Goal: Information Seeking & Learning: Learn about a topic

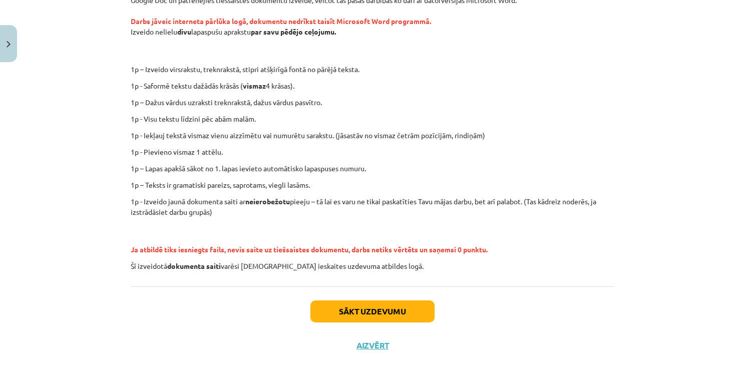
scroll to position [208, 0]
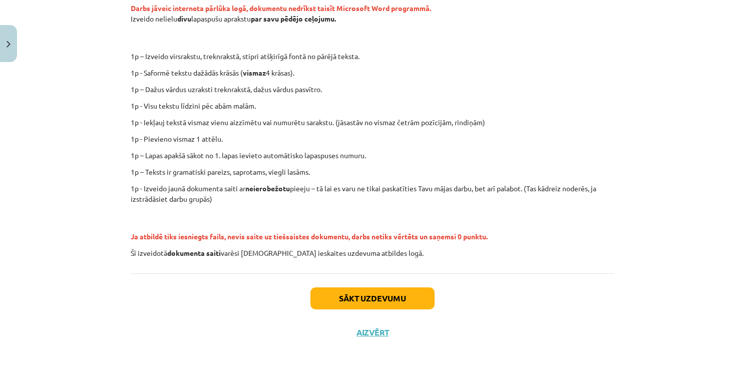
click at [406, 284] on div "Sākt uzdevumu Aizvērt" at bounding box center [373, 308] width 484 height 70
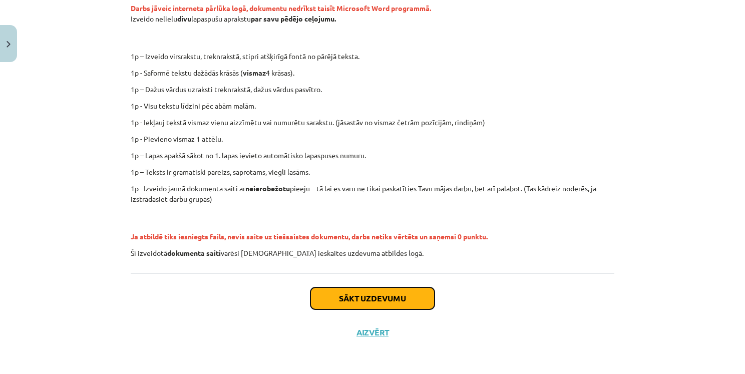
click at [412, 296] on button "Sākt uzdevumu" at bounding box center [372, 298] width 124 height 22
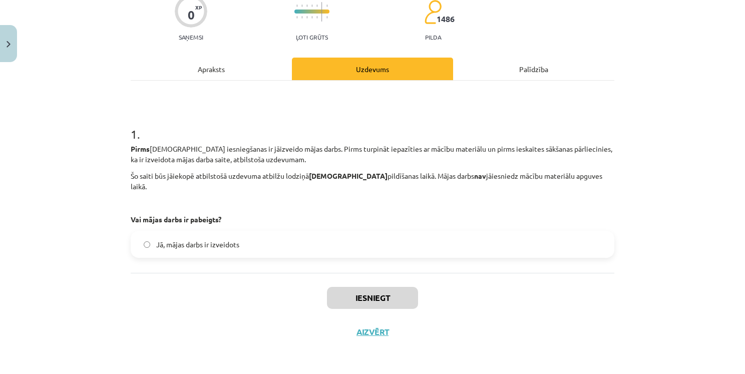
scroll to position [25, 0]
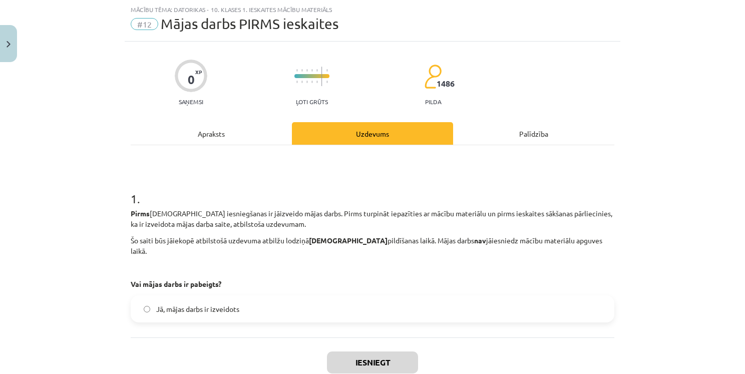
click at [206, 304] on span "Jā, mājas darbs ir izveidots" at bounding box center [197, 309] width 83 height 11
click at [360, 352] on button "Iesniegt" at bounding box center [372, 363] width 91 height 22
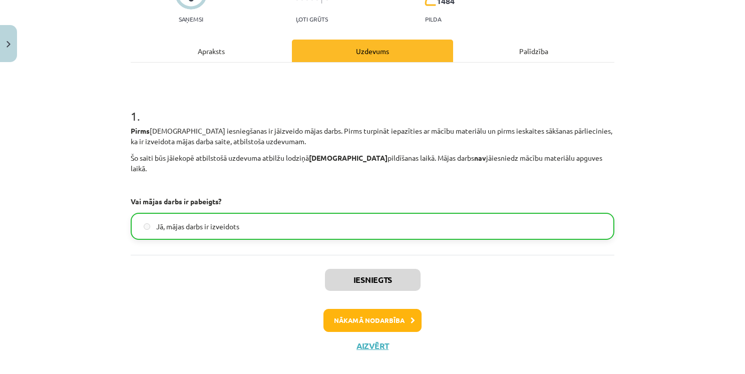
scroll to position [110, 0]
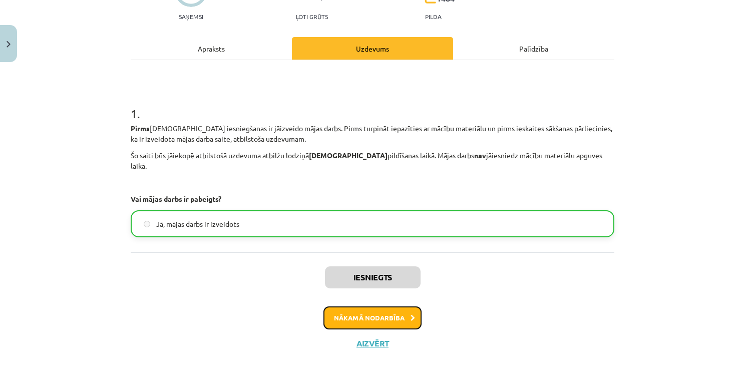
click at [395, 307] on button "Nākamā nodarbība" at bounding box center [372, 317] width 98 height 23
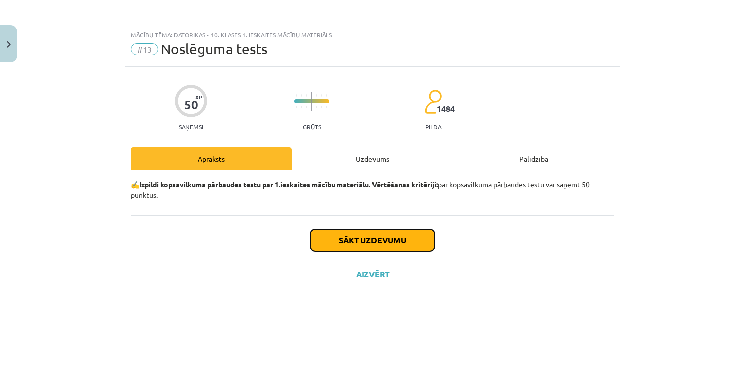
click at [404, 236] on button "Sākt uzdevumu" at bounding box center [372, 240] width 124 height 22
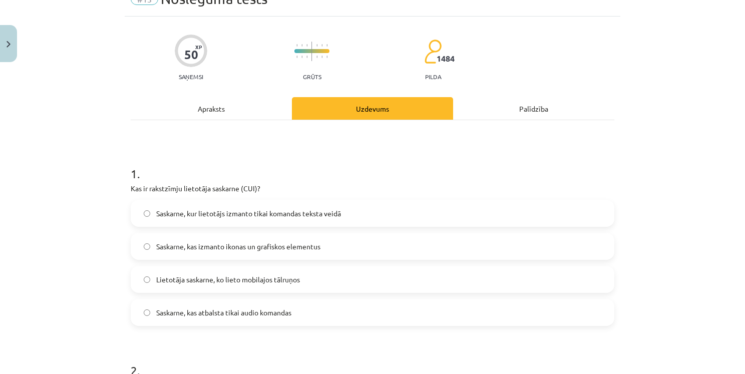
scroll to position [100, 0]
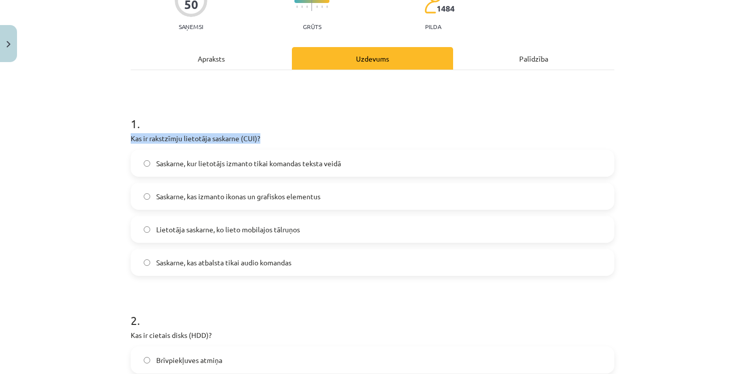
drag, startPoint x: 125, startPoint y: 140, endPoint x: 267, endPoint y: 143, distance: 142.7
copy p "Kas ir rakstzīmju lietotāja saskarne (CUI)?"
click at [204, 195] on span "Saskarne, kas izmanto ikonas un grafiskos elementus" at bounding box center [238, 196] width 164 height 11
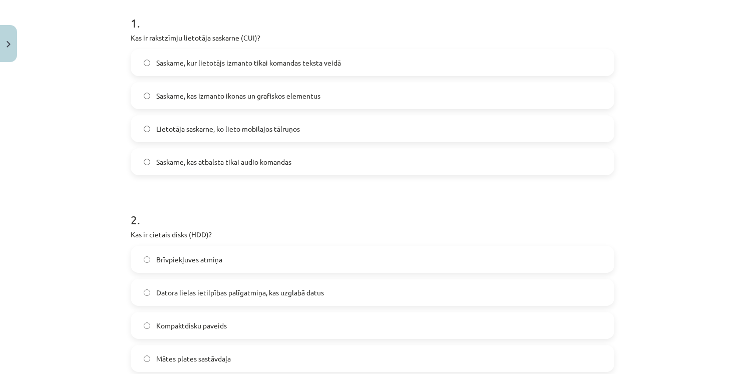
scroll to position [300, 0]
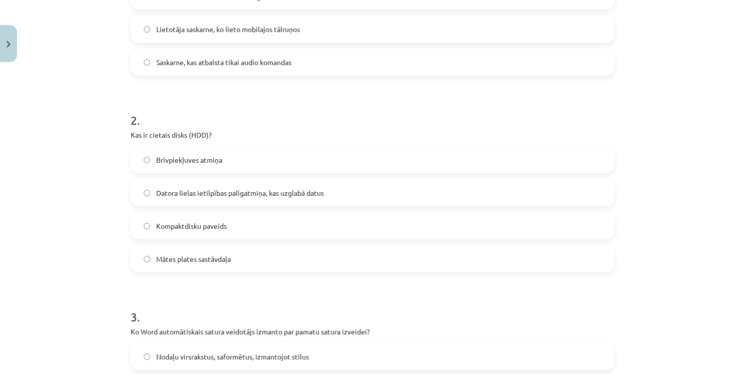
click at [337, 199] on label "Datora lielas ietilpības palīgatmiņa, kas uzglabā datus" at bounding box center [373, 192] width 482 height 25
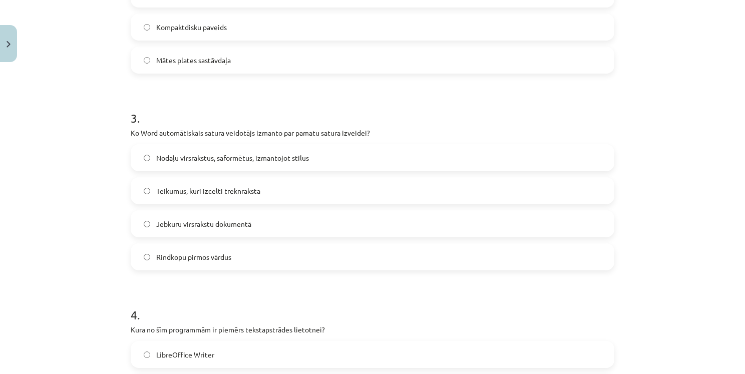
scroll to position [501, 0]
drag, startPoint x: 126, startPoint y: 132, endPoint x: 399, endPoint y: 132, distance: 272.9
copy p "Ko Word automātiskais satura veidotājs izmanto par pamatu satura izveidei?"
click at [211, 225] on span "Jebkuru virsrakstu dokumentā" at bounding box center [203, 222] width 95 height 11
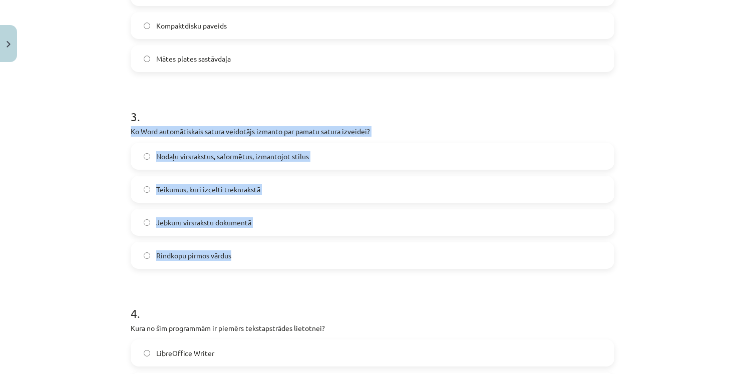
drag, startPoint x: 122, startPoint y: 133, endPoint x: 340, endPoint y: 257, distance: 250.9
copy div "Ko Word automātiskais satura veidotājs izmanto par pamatu satura izveidei? Noda…"
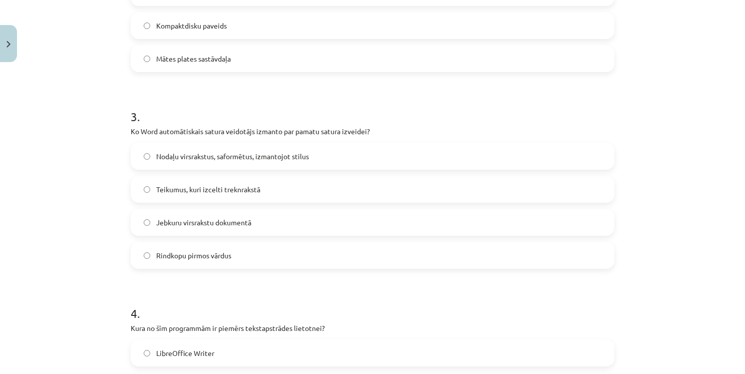
click at [176, 159] on span "Nodaļu virsrakstus, saformētus, izmantojot stilus" at bounding box center [232, 156] width 153 height 11
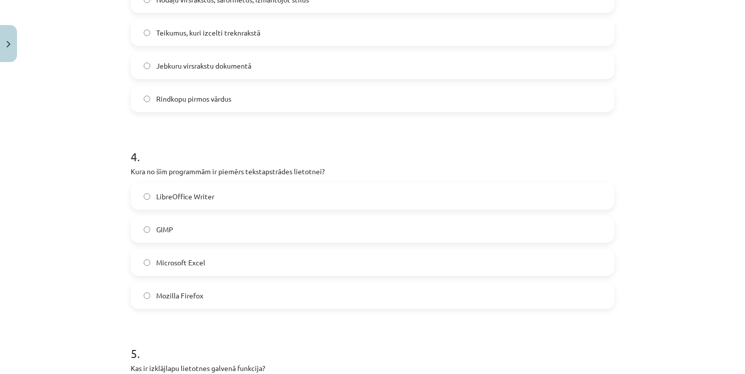
scroll to position [701, 0]
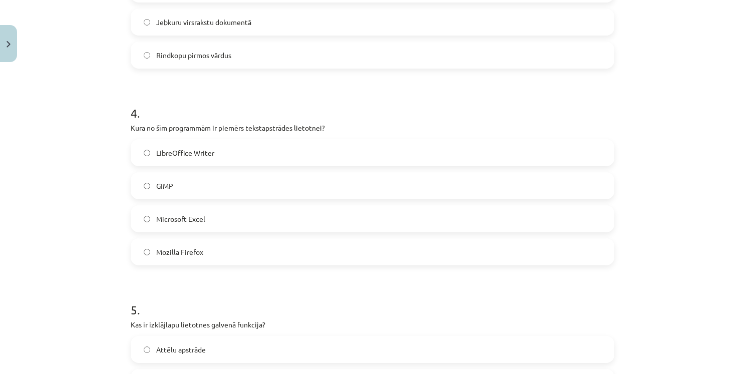
click at [208, 159] on label "LibreOffice Writer" at bounding box center [373, 152] width 482 height 25
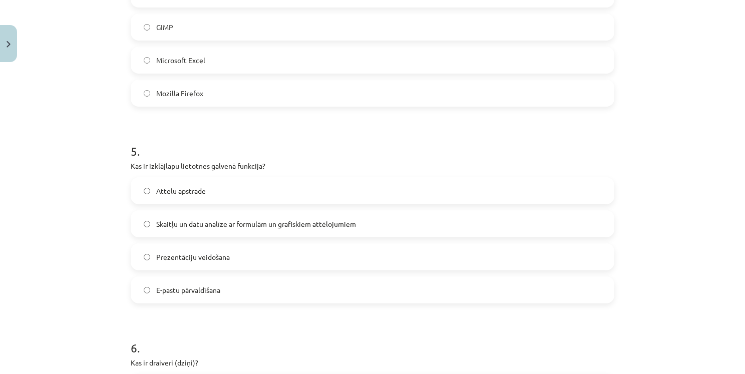
scroll to position [910, 0]
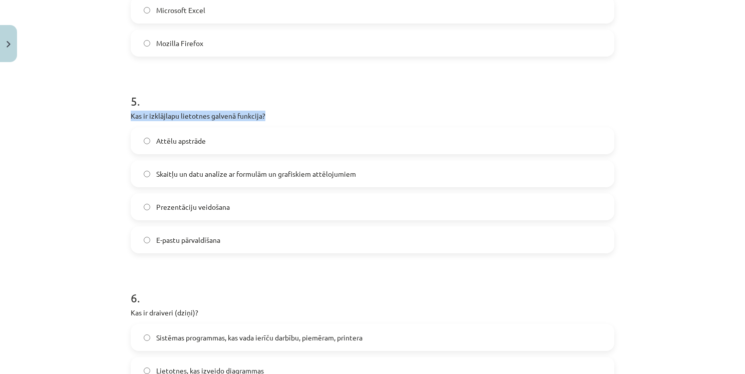
drag, startPoint x: 125, startPoint y: 116, endPoint x: 318, endPoint y: 113, distance: 193.3
click at [318, 113] on div "50 XP Saņemsi Grūts 1484 pilda Apraksts Uzdevums Palīdzība 1 . Kas ir rakstzīmj…" at bounding box center [373, 233] width 496 height 2153
copy p "Kas ir izklājlapu lietotnes galvenā funkcija?"
click at [233, 176] on span "Skaitļu un datu analīze ar formulām un grafiskiem attēlojumiem" at bounding box center [256, 174] width 200 height 11
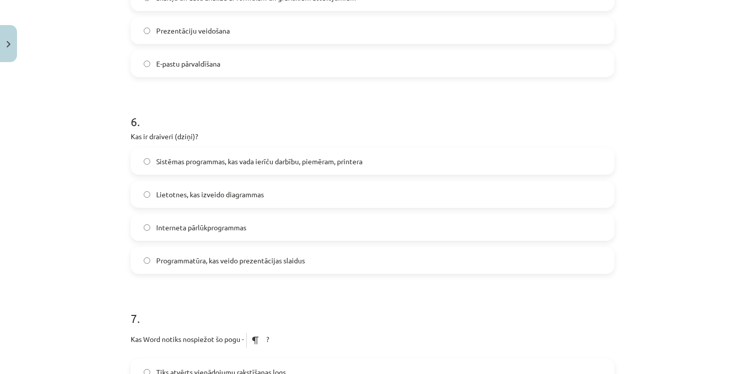
scroll to position [1110, 0]
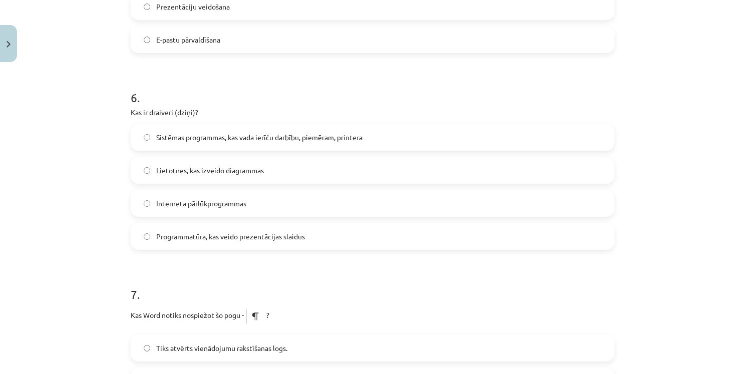
click at [193, 141] on span "Sistēmas programmas, kas vada ierīču darbību, piemēram, printera" at bounding box center [259, 137] width 206 height 11
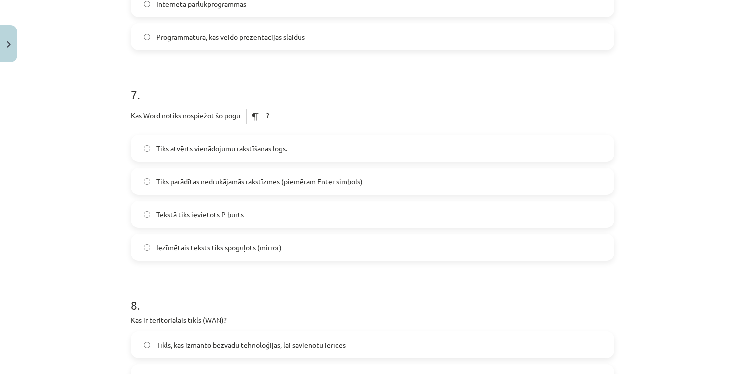
scroll to position [1310, 0]
click at [208, 185] on span "Tiks parādītas nedrukājamās rakstīzmes (piemēram Enter simbols)" at bounding box center [259, 181] width 207 height 11
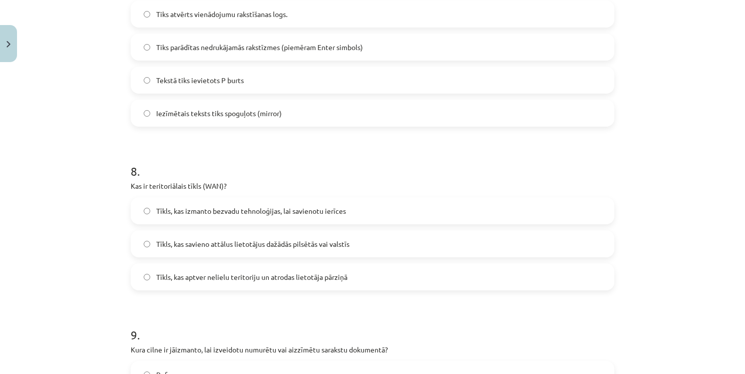
scroll to position [1511, 0]
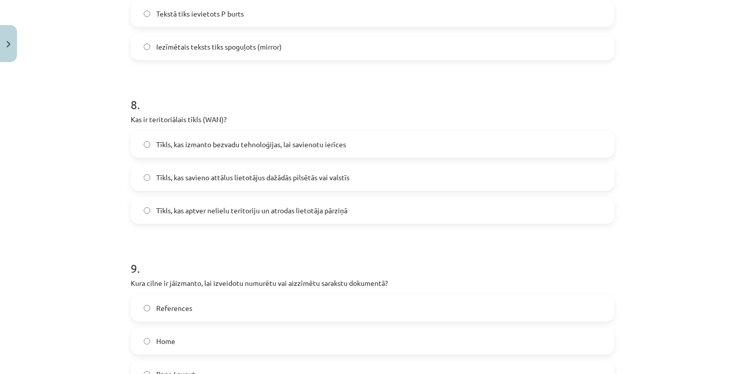
click at [315, 175] on span "Tīkls, kas savieno attālus lietotājus dažādās pilsētās vai valstīs" at bounding box center [252, 177] width 193 height 11
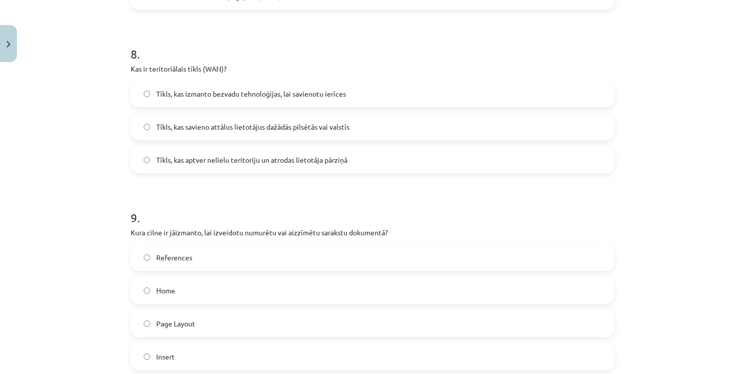
scroll to position [1611, 0]
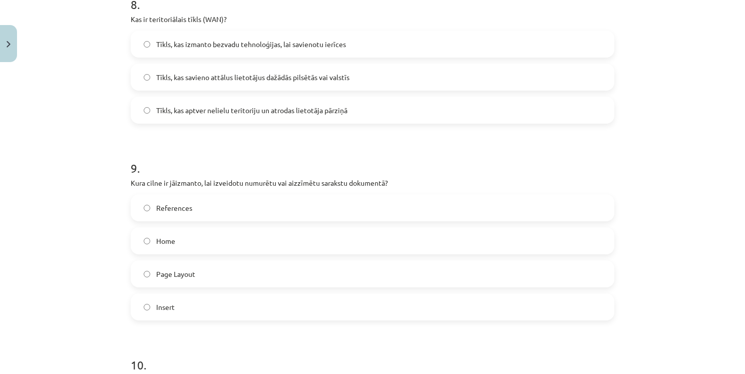
click at [194, 245] on label "Home" at bounding box center [373, 240] width 482 height 25
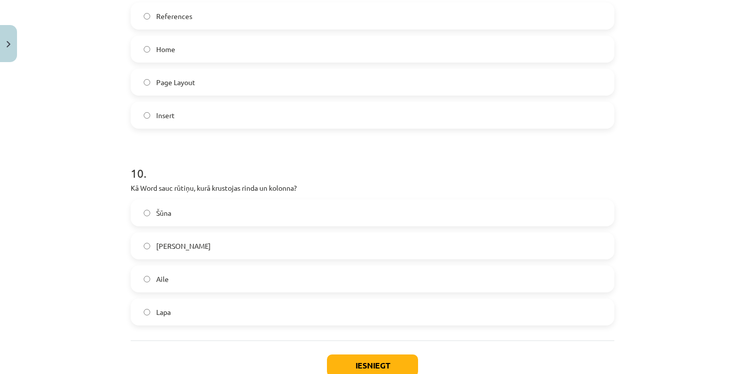
scroll to position [1811, 0]
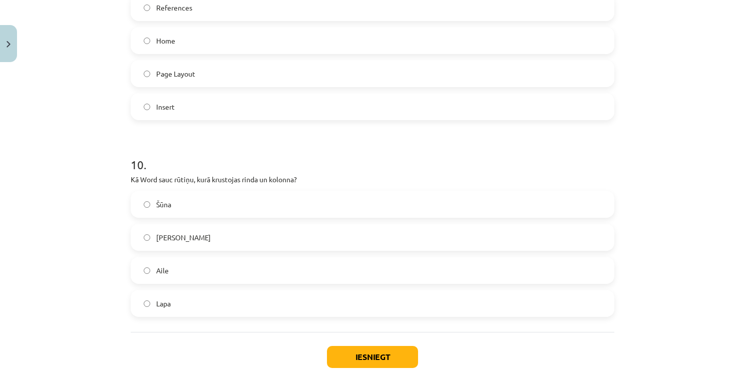
click at [199, 200] on label "Šūna" at bounding box center [373, 204] width 482 height 25
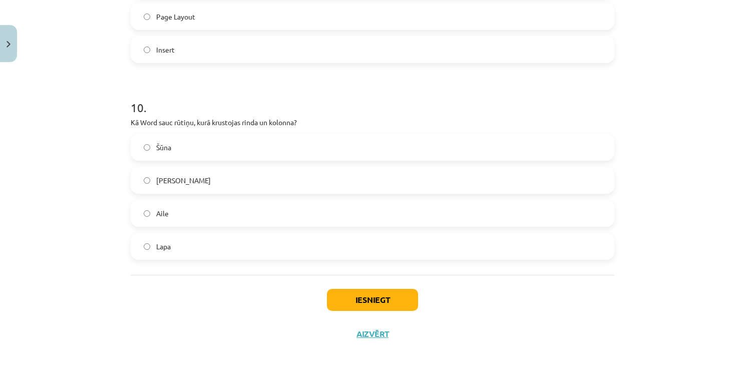
scroll to position [1870, 0]
click at [402, 298] on button "Iesniegt" at bounding box center [372, 298] width 91 height 22
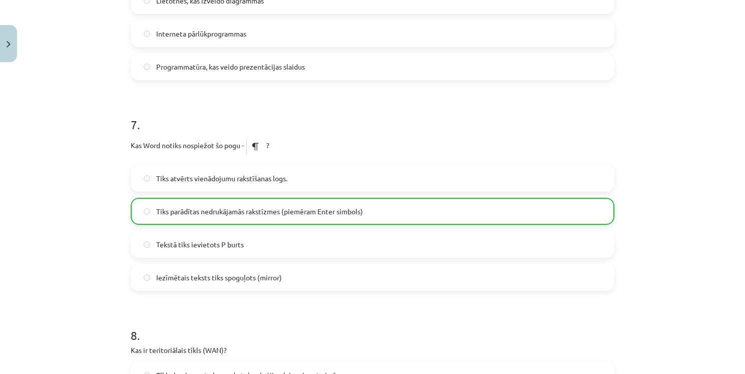
scroll to position [1901, 0]
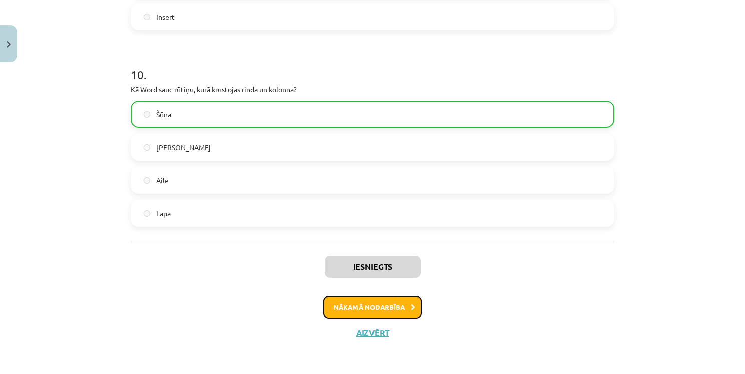
click at [373, 312] on button "Nākamā nodarbība" at bounding box center [372, 307] width 98 height 23
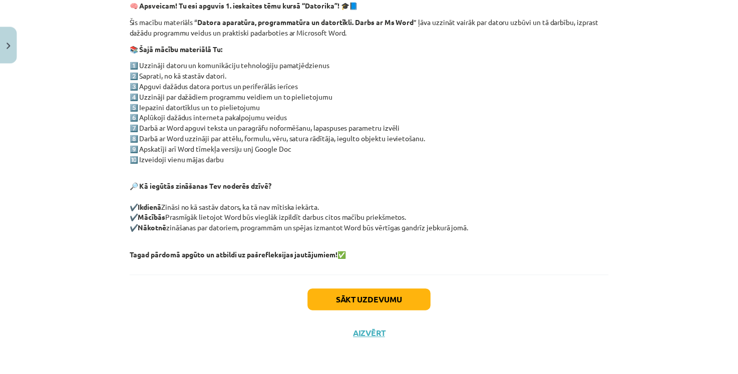
scroll to position [182, 0]
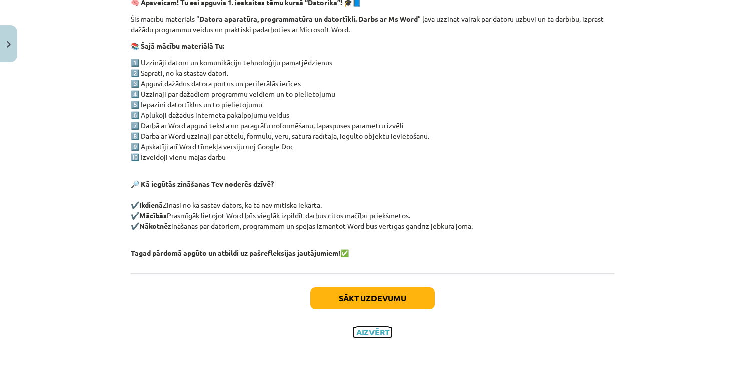
click at [374, 331] on button "Aizvērt" at bounding box center [373, 332] width 38 height 10
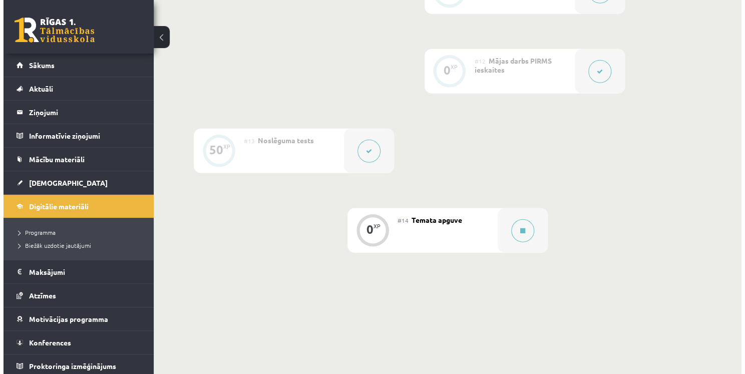
scroll to position [1159, 0]
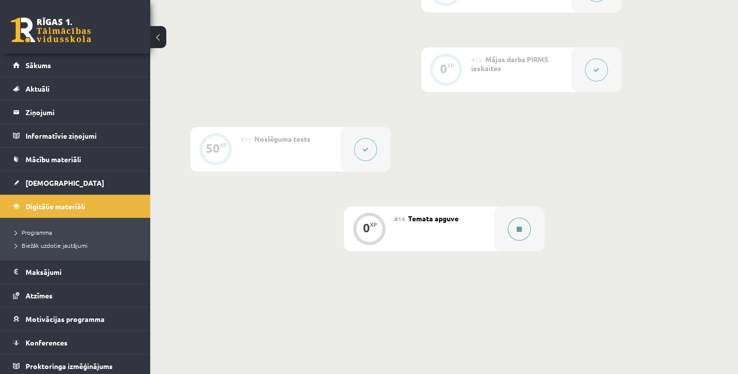
click at [512, 231] on button at bounding box center [519, 229] width 23 height 23
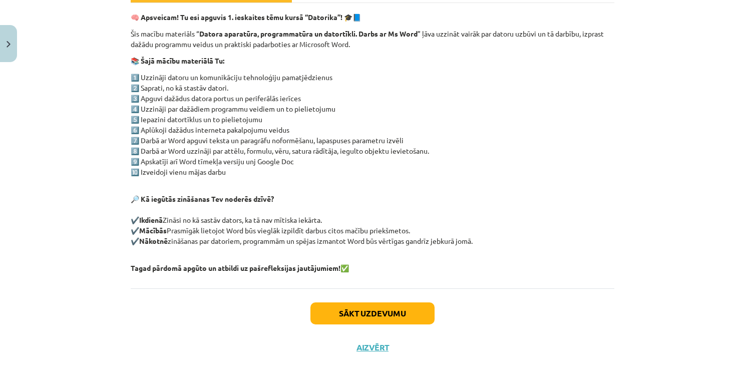
scroll to position [182, 0]
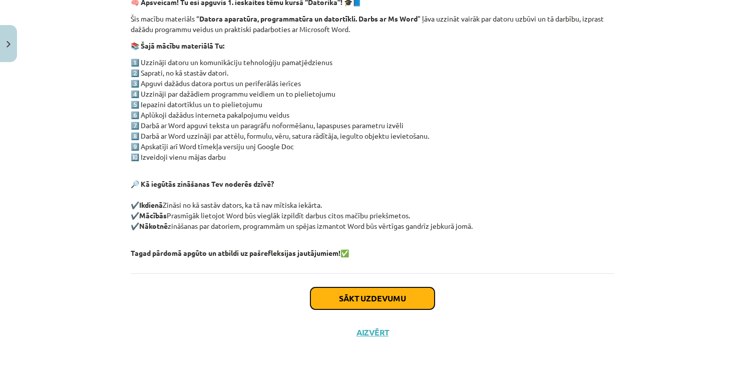
click at [403, 295] on button "Sākt uzdevumu" at bounding box center [372, 298] width 124 height 22
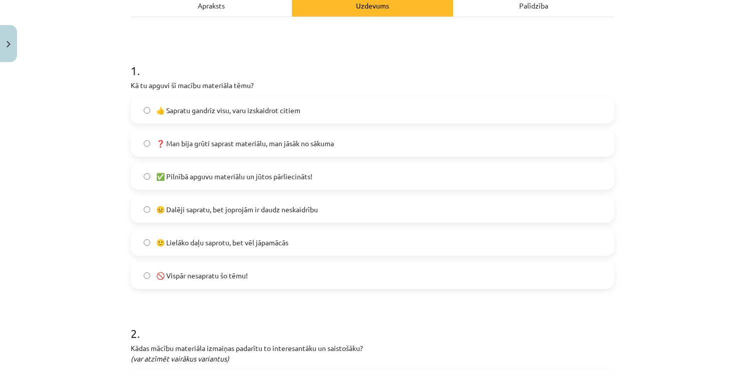
scroll to position [175, 0]
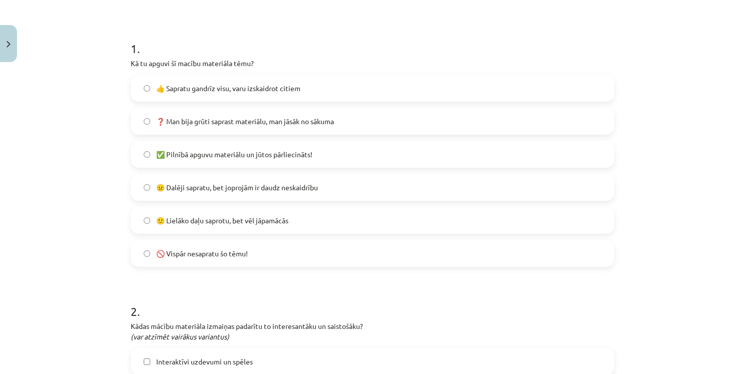
click at [251, 213] on label "🙂 Lielāko daļu saprotu, bet vēl jāpamācās" at bounding box center [373, 220] width 482 height 25
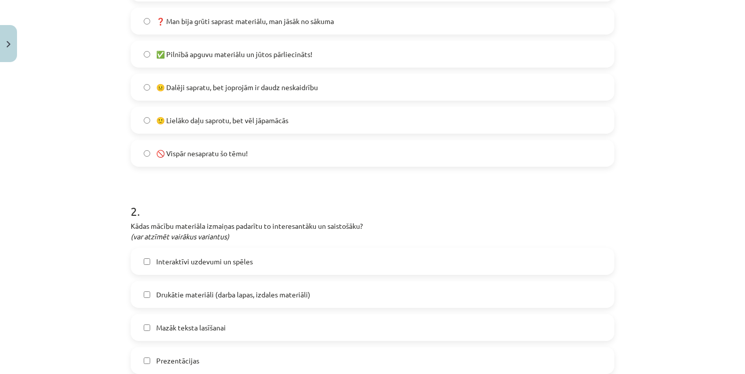
scroll to position [325, 0]
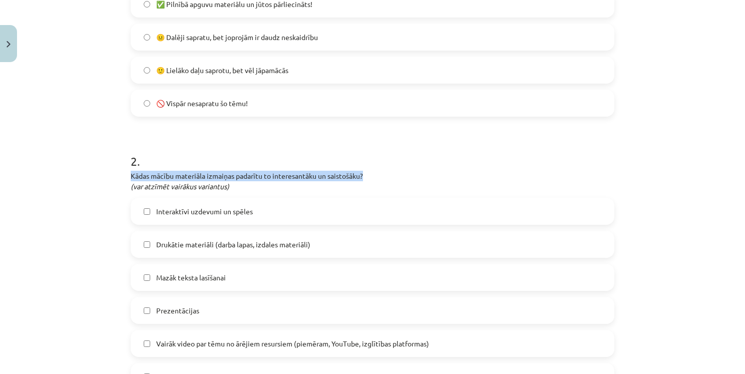
drag, startPoint x: 121, startPoint y: 176, endPoint x: 384, endPoint y: 176, distance: 262.9
click at [384, 176] on div "0 XP Saņemsi Sarežģīts 1484 pilda Apraksts Uzdevums Palīdzība 1 . Kā tu apguvi …" at bounding box center [373, 282] width 496 height 1082
copy p "Kādas mācību materiāla izmaiņas padarītu to interesantāku un saistošāku?"
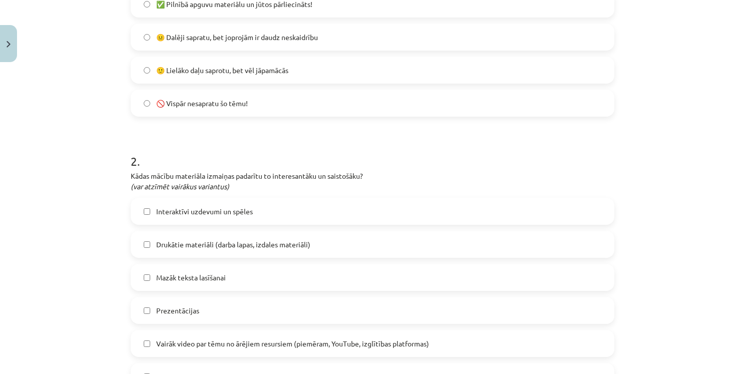
click at [275, 137] on h1 "2 ." at bounding box center [373, 152] width 484 height 31
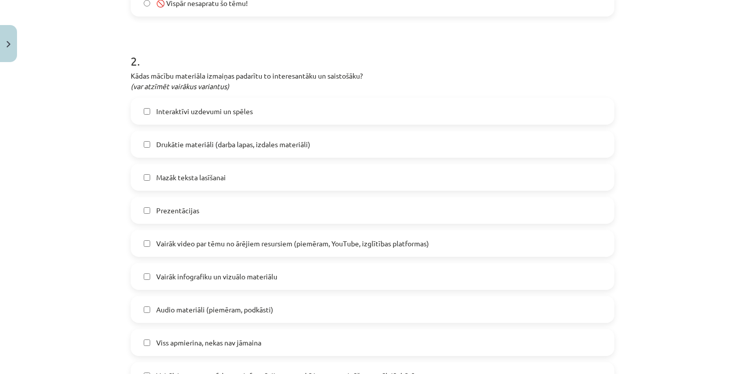
scroll to position [476, 0]
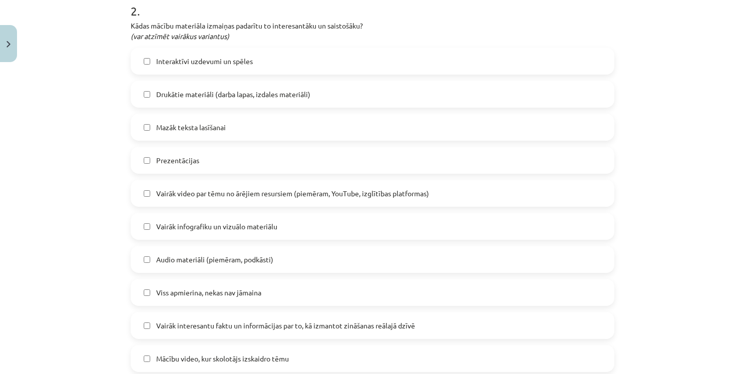
click at [242, 230] on span "Vairāk infografiku un vizuālo materiālu" at bounding box center [216, 226] width 121 height 11
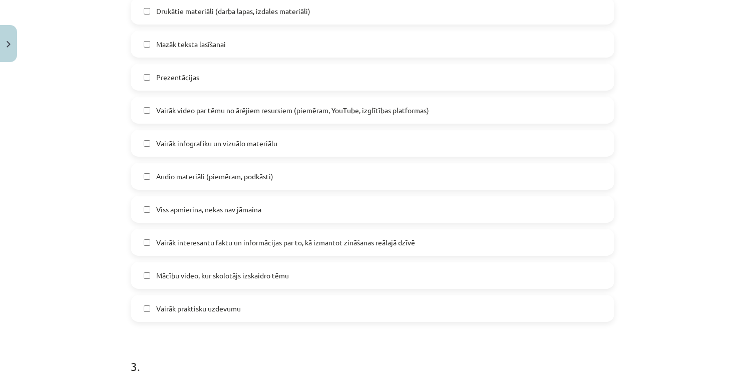
scroll to position [576, 0]
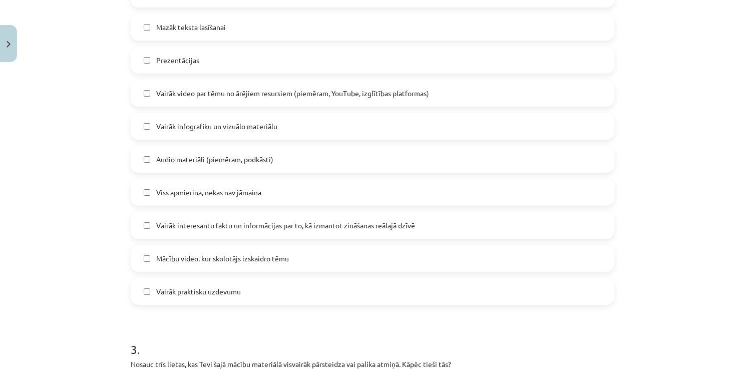
click at [274, 228] on span "Vairāk interesantu faktu un informācijas par to, kā izmantot zināšanas reālajā …" at bounding box center [285, 225] width 259 height 11
click at [238, 291] on label "Vairāk praktisku uzdevumu" at bounding box center [373, 291] width 482 height 25
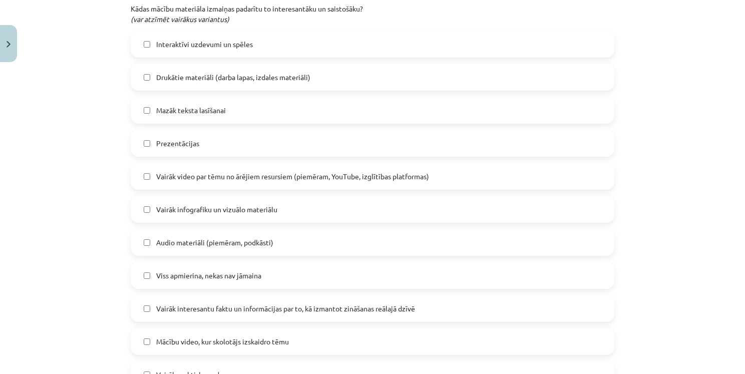
scroll to position [476, 0]
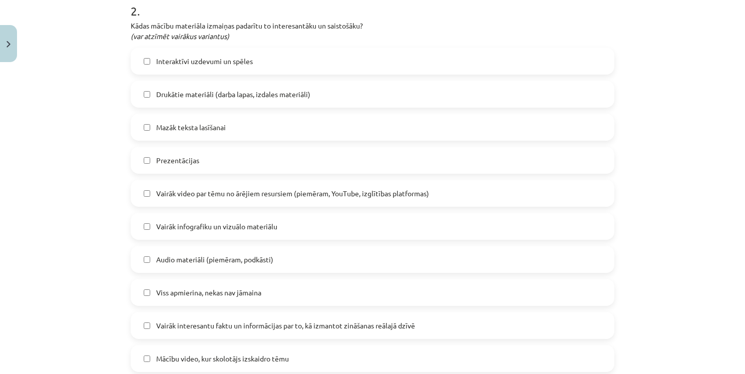
click at [231, 131] on label "Mazāk teksta lasīšanai" at bounding box center [373, 127] width 482 height 25
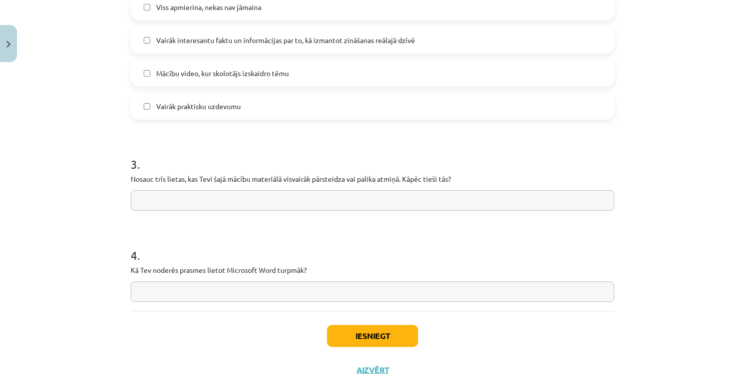
scroll to position [776, 0]
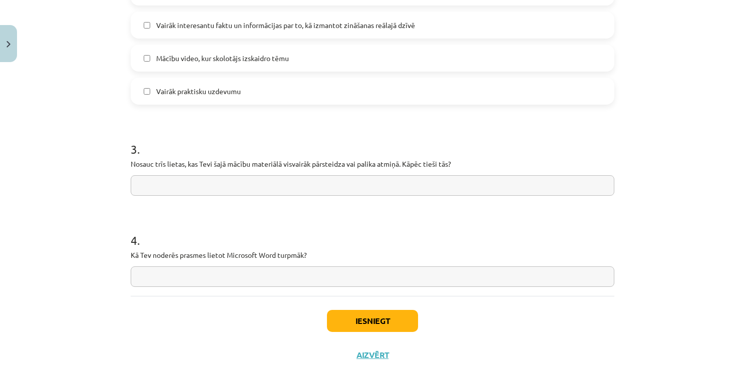
click at [324, 162] on p "Nosauc trīs lietas, kas Tevi šajā mācību materiālā visvairāk pārsteidza vai pal…" at bounding box center [373, 164] width 484 height 11
click at [326, 159] on p "Nosauc trīs lietas, kas Tevi šajā mācību materiālā visvairāk pārsteidza vai pal…" at bounding box center [373, 164] width 484 height 11
copy p "pārsteidza"
click at [217, 190] on input "text" at bounding box center [373, 185] width 484 height 21
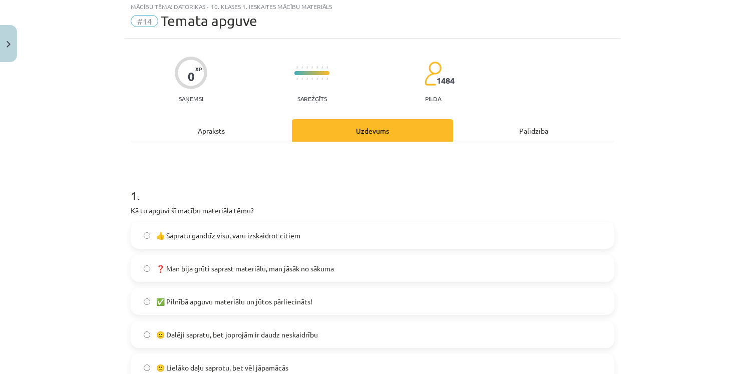
scroll to position [0, 0]
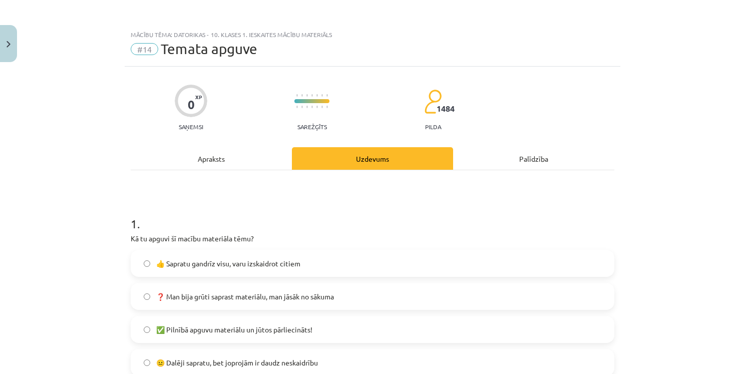
click at [220, 154] on div "Apraksts" at bounding box center [211, 158] width 161 height 23
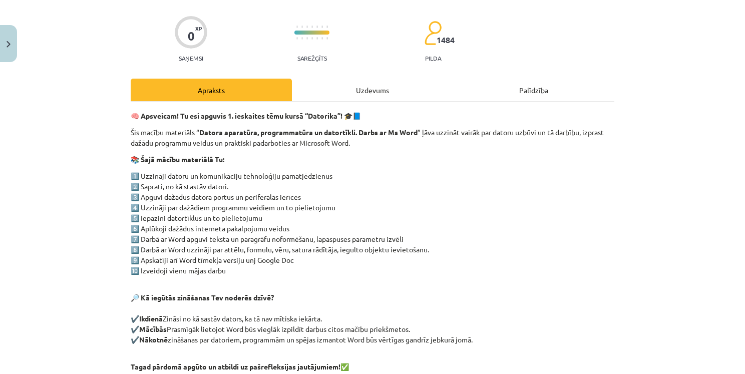
scroll to position [125, 0]
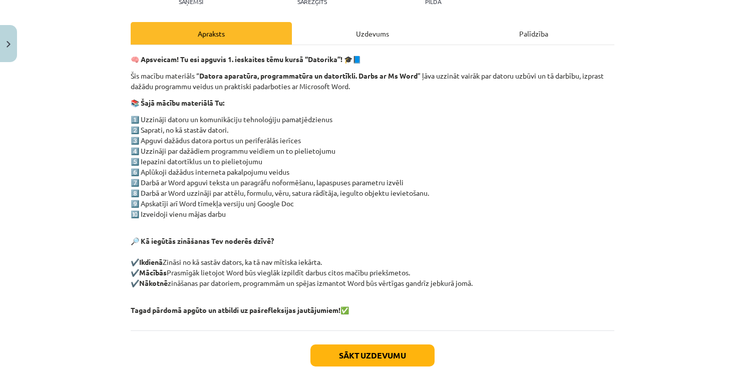
click at [247, 172] on p "1️⃣ Uzzināji datoru un komunikāciju tehnoloģiju pamatjēdzienus 2️⃣ Saprati, no …" at bounding box center [373, 166] width 484 height 105
copy p "pakalpojumu"
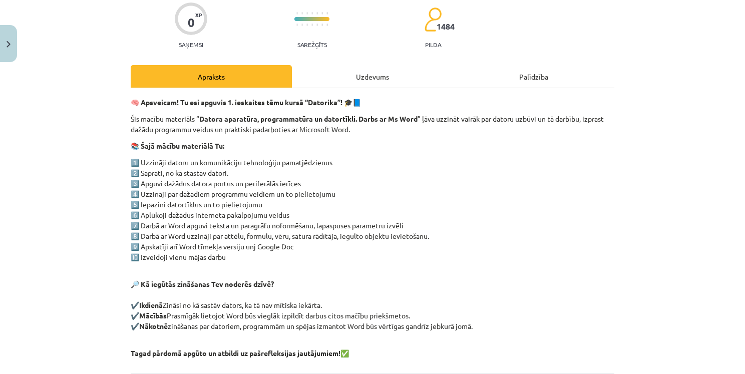
click at [368, 75] on div "Uzdevums" at bounding box center [372, 76] width 161 height 23
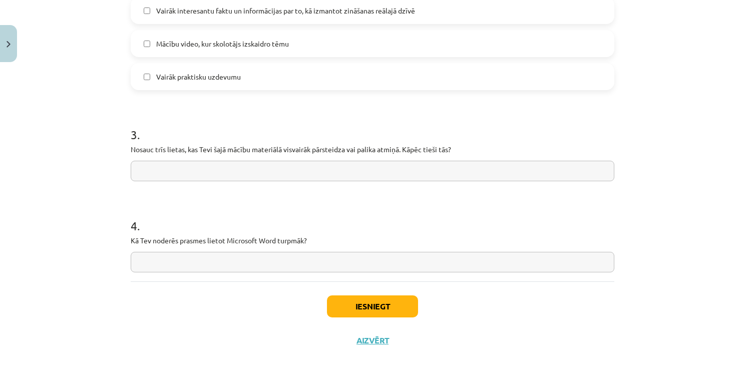
scroll to position [799, 0]
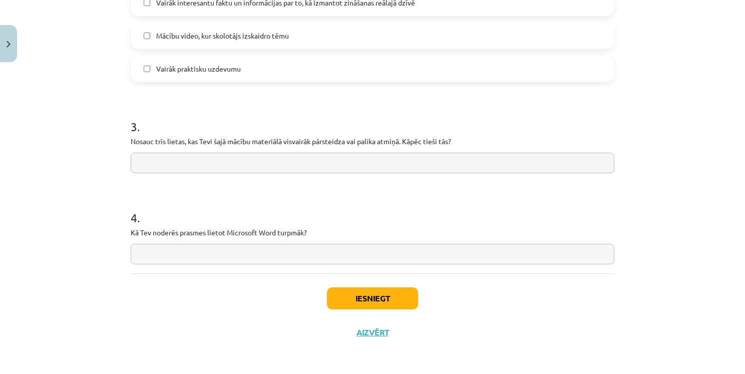
click at [363, 163] on input "text" at bounding box center [373, 163] width 484 height 21
click at [140, 165] on input "**********" at bounding box center [373, 163] width 484 height 21
click at [202, 164] on input "**********" at bounding box center [373, 163] width 484 height 21
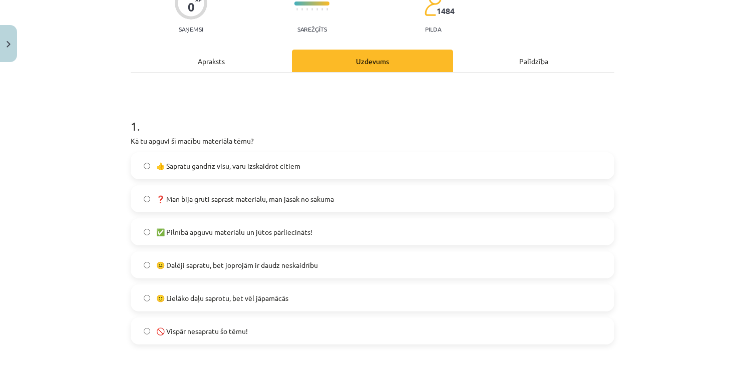
type input "**********"
click at [224, 69] on div "Apraksts" at bounding box center [211, 61] width 161 height 23
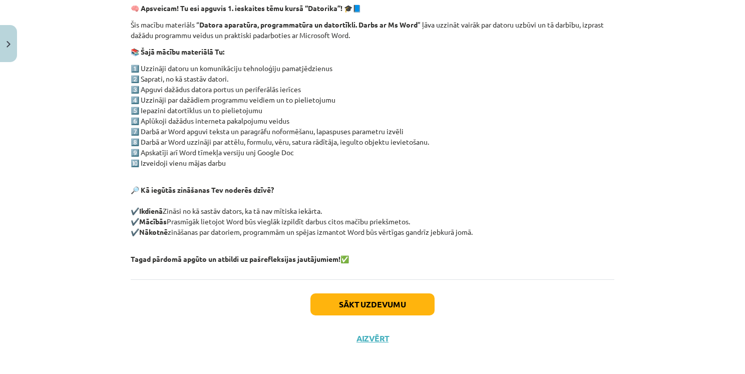
scroll to position [182, 0]
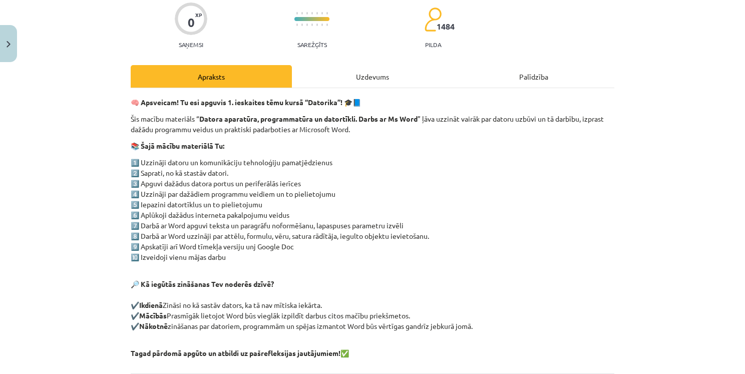
click at [340, 81] on div "Uzdevums" at bounding box center [372, 76] width 161 height 23
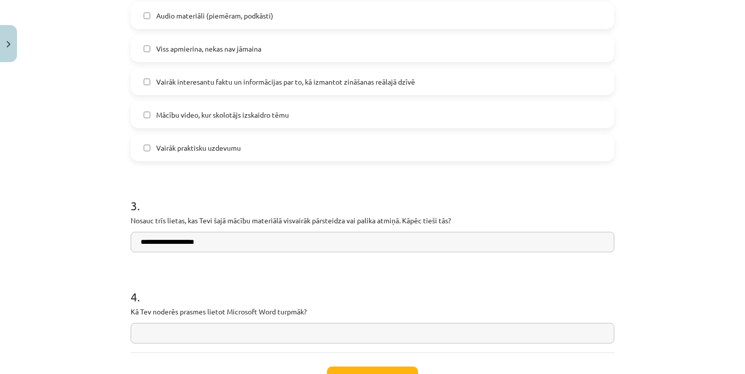
scroll to position [799, 0]
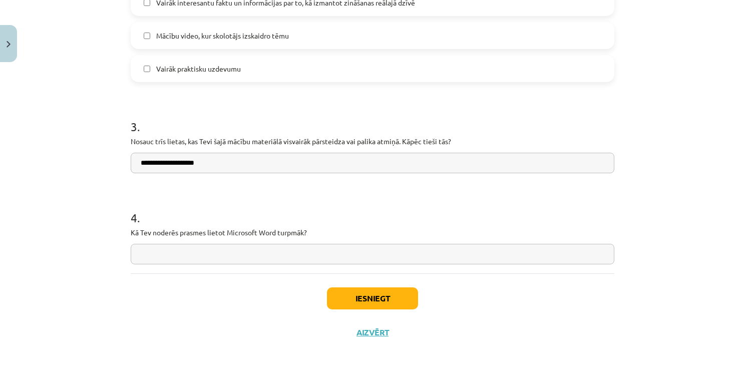
click at [298, 147] on div "**********" at bounding box center [373, 137] width 484 height 71
click at [322, 155] on input "**********" at bounding box center [373, 163] width 484 height 21
type input "**********"
click at [446, 259] on input "text" at bounding box center [373, 254] width 484 height 21
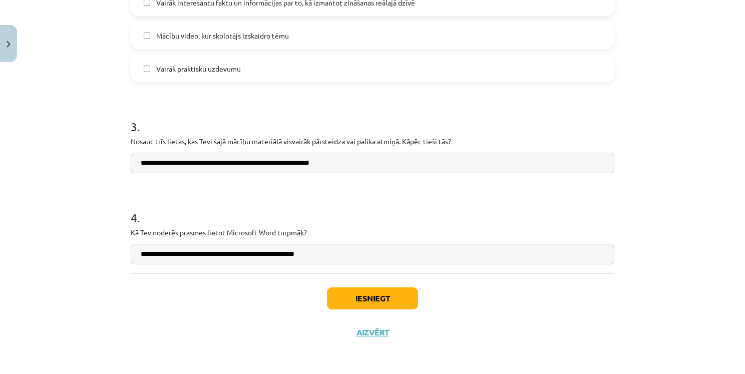
type input "**********"
click at [390, 161] on input "**********" at bounding box center [373, 163] width 484 height 21
click at [400, 293] on button "Iesniegt" at bounding box center [372, 298] width 91 height 22
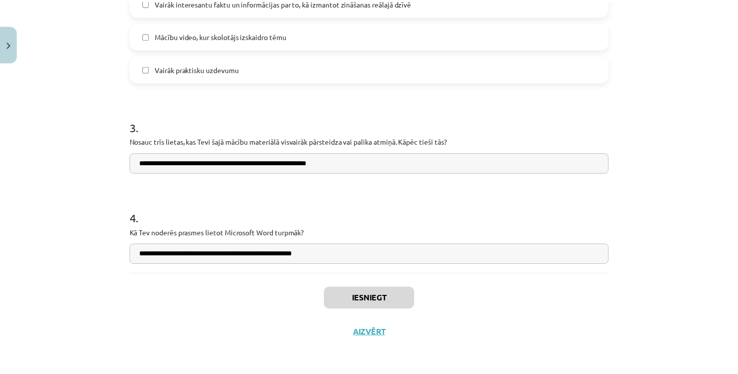
scroll to position [1158, 0]
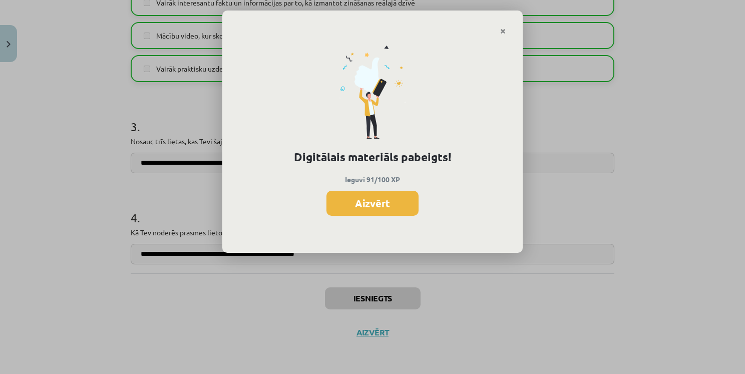
click at [361, 189] on div "Digitālais materiāls pabeigts! Ieguvi 91/100 XP Aizvērt" at bounding box center [372, 144] width 300 height 218
click at [366, 201] on button "Aizvērt" at bounding box center [372, 203] width 92 height 25
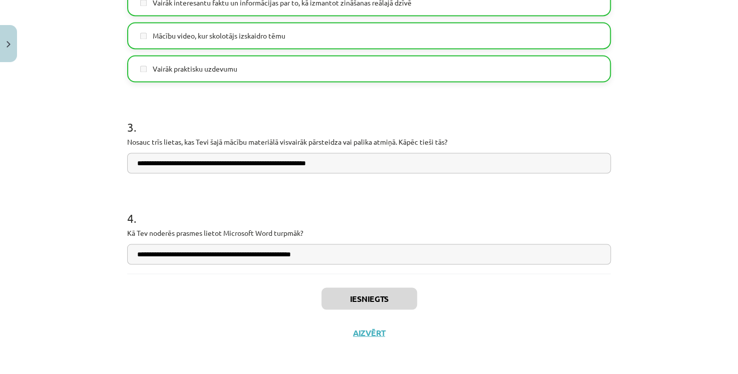
scroll to position [1009, 0]
click at [373, 337] on div "Iesniegts Aizvērt" at bounding box center [369, 308] width 484 height 70
click at [373, 332] on button "Aizvērt" at bounding box center [369, 332] width 38 height 10
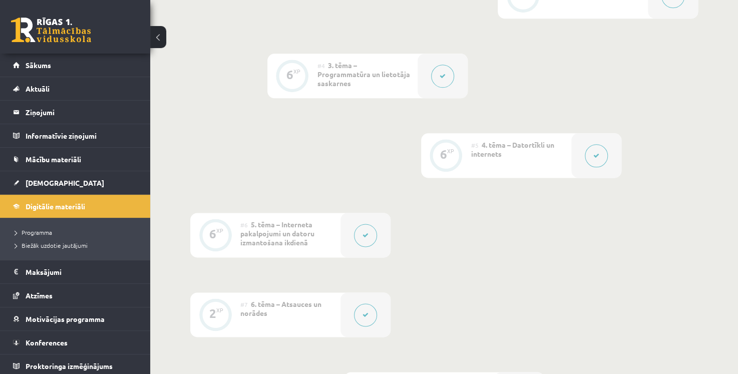
scroll to position [0, 0]
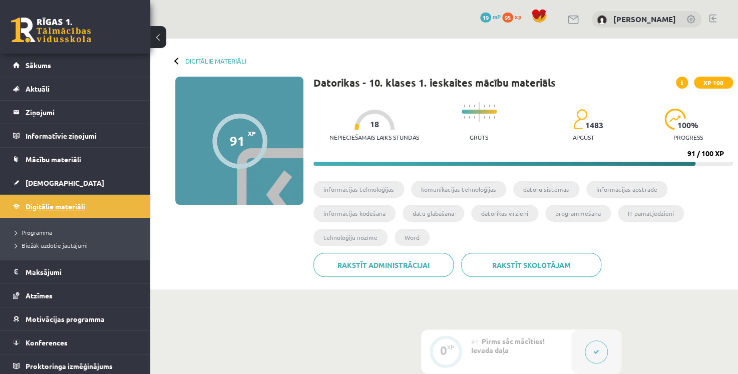
click at [81, 209] on span "Digitālie materiāli" at bounding box center [56, 206] width 60 height 9
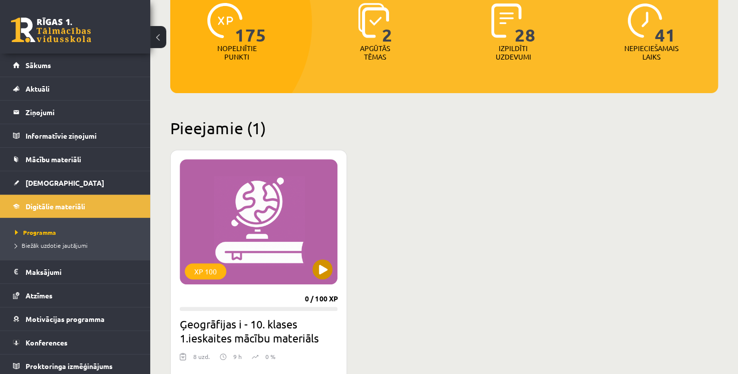
scroll to position [150, 0]
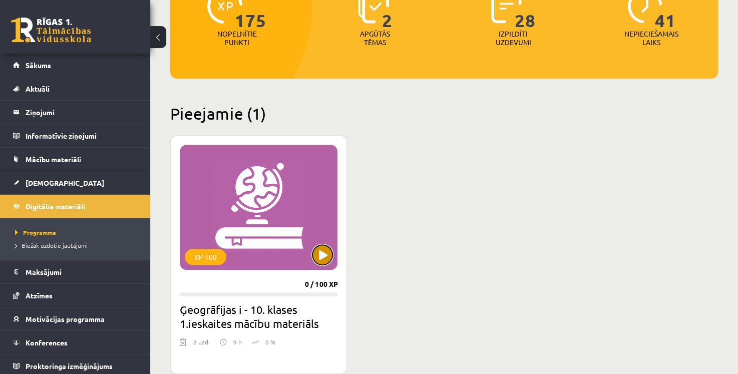
click at [326, 256] on button at bounding box center [322, 255] width 20 height 20
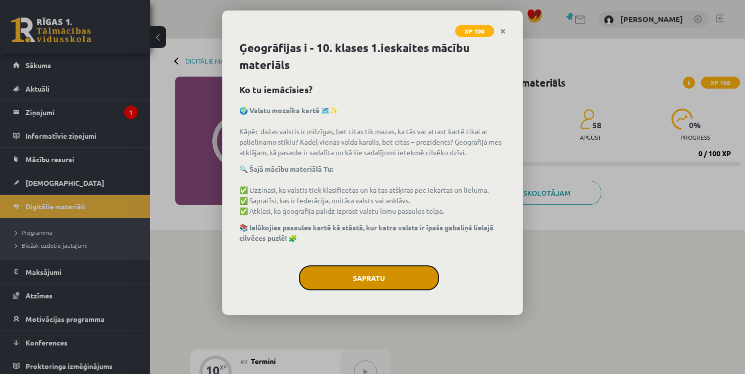
click at [384, 275] on button "Sapratu" at bounding box center [369, 277] width 140 height 25
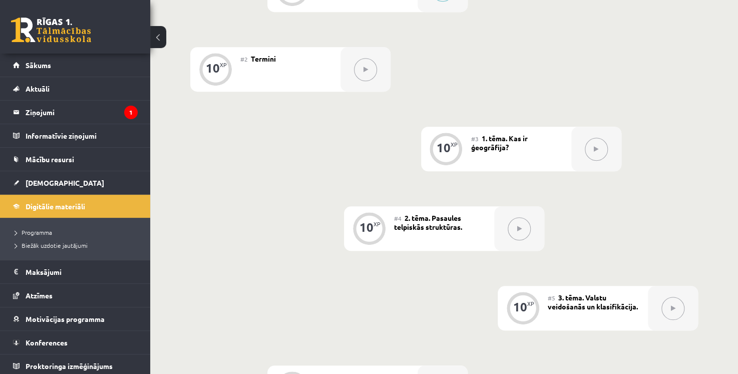
scroll to position [222, 0]
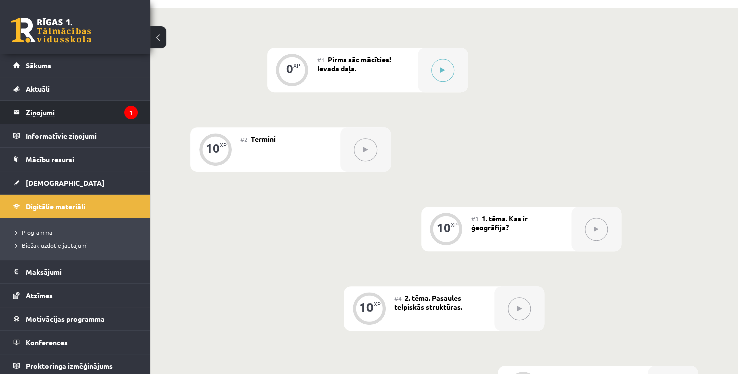
click at [93, 113] on legend "Ziņojumi 1" at bounding box center [82, 112] width 112 height 23
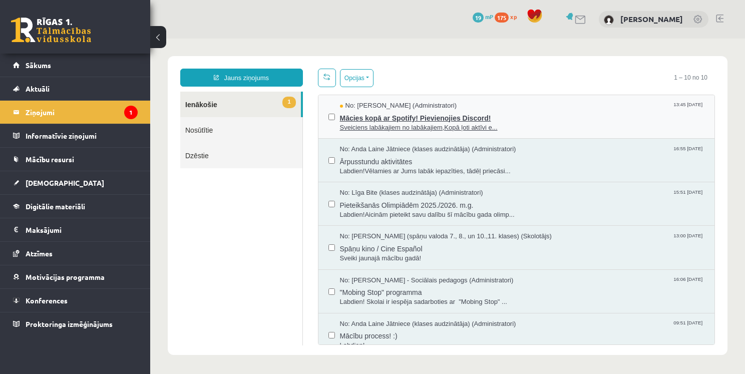
click at [437, 121] on span "Mācies kopā ar Spotify! Pievienojies Discord!" at bounding box center [522, 117] width 365 height 13
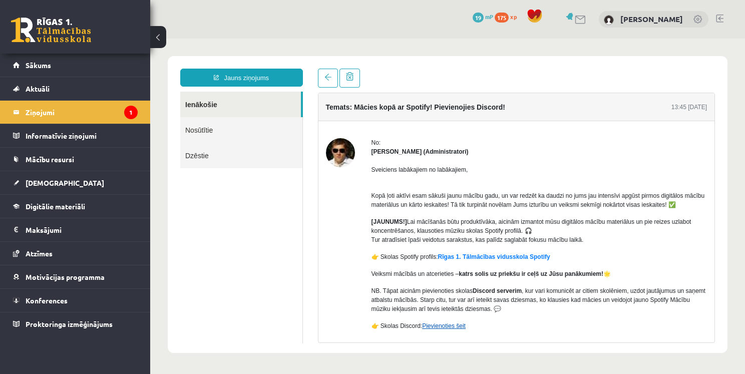
click at [445, 327] on link "Pievienoties šeit" at bounding box center [444, 325] width 44 height 7
click at [451, 328] on link "Pievienoties šeit" at bounding box center [444, 325] width 44 height 7
click at [96, 210] on link "Digitālie materiāli" at bounding box center [75, 206] width 125 height 23
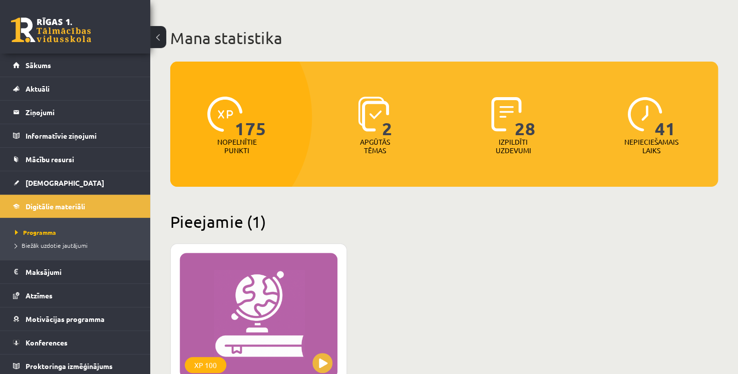
scroll to position [250, 0]
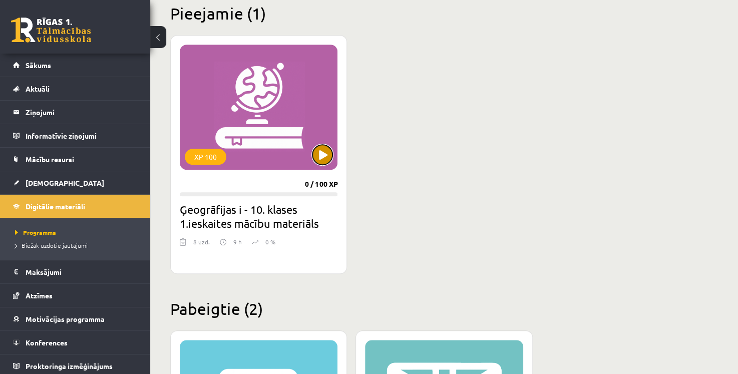
click at [323, 162] on button at bounding box center [322, 155] width 20 height 20
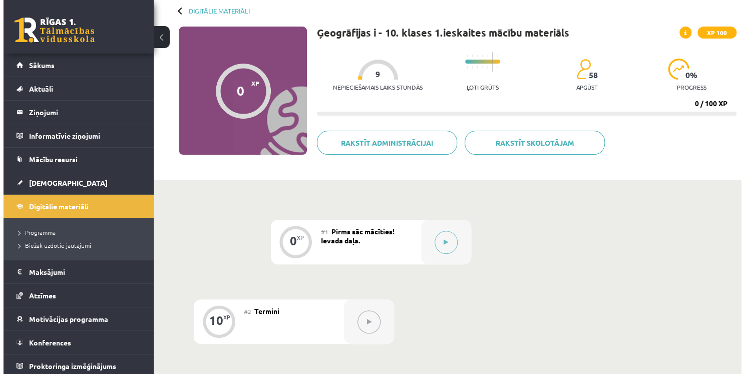
scroll to position [100, 0]
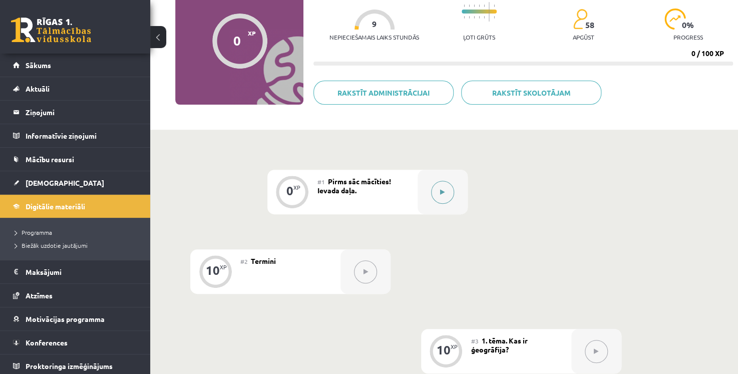
click at [448, 199] on button at bounding box center [442, 192] width 23 height 23
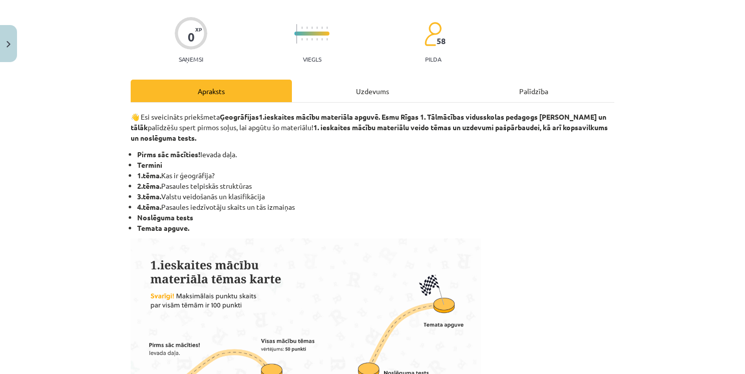
scroll to position [118, 0]
